Goal: Task Accomplishment & Management: Manage account settings

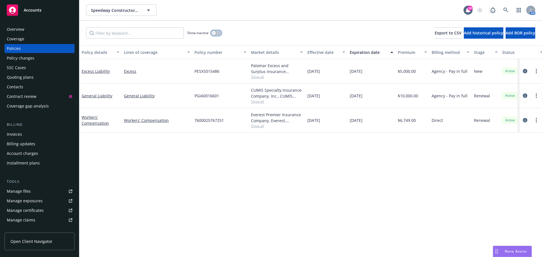
click at [216, 32] on button "button" at bounding box center [216, 33] width 11 height 6
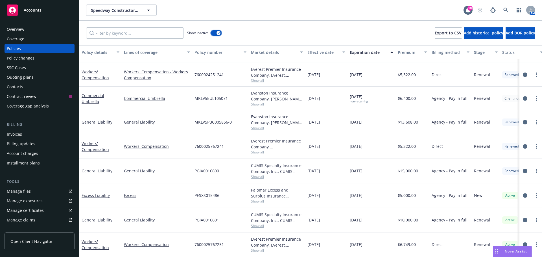
scroll to position [272, 0]
click at [535, 144] on icon "more" at bounding box center [535, 146] width 1 height 5
drag, startPoint x: 500, startPoint y: 222, endPoint x: 437, endPoint y: 179, distance: 77.0
click at [500, 222] on link "Copy logging email" at bounding box center [502, 221] width 66 height 11
